Goal: Information Seeking & Learning: Learn about a topic

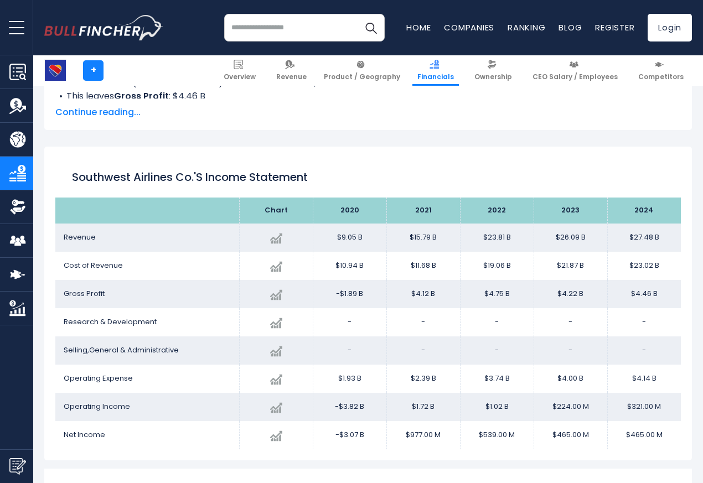
scroll to position [599, 0]
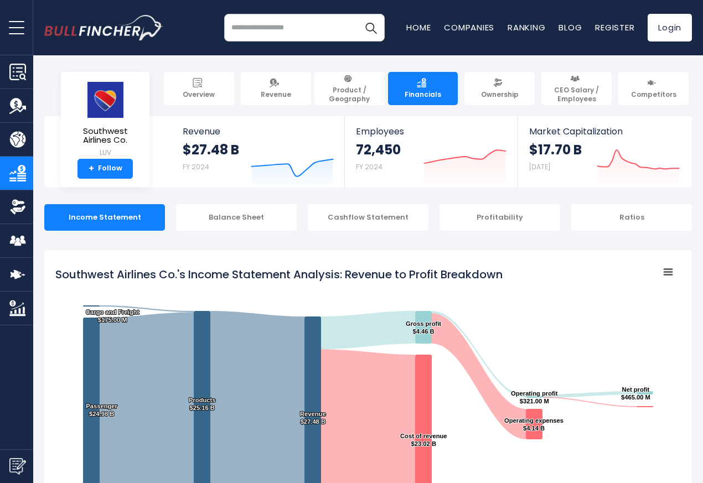
scroll to position [599, 0]
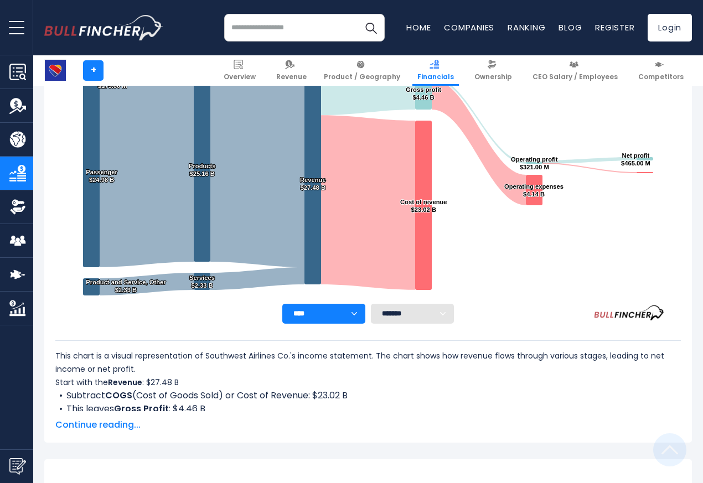
scroll to position [599, 0]
